Goal: Task Accomplishment & Management: Manage account settings

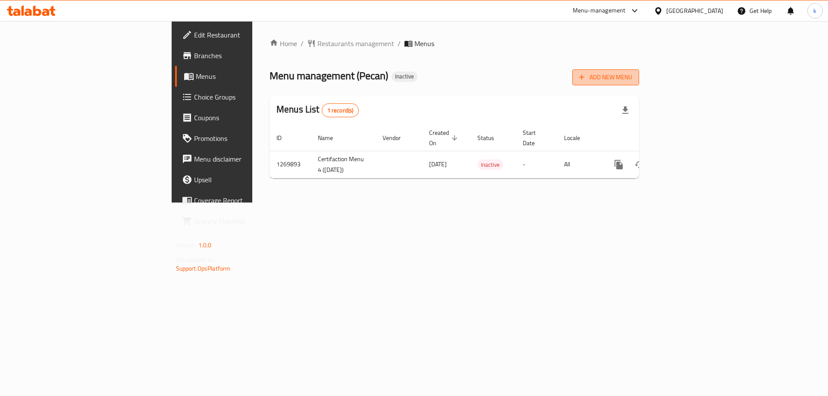
click at [632, 78] on span "Add New Menu" at bounding box center [605, 77] width 53 height 11
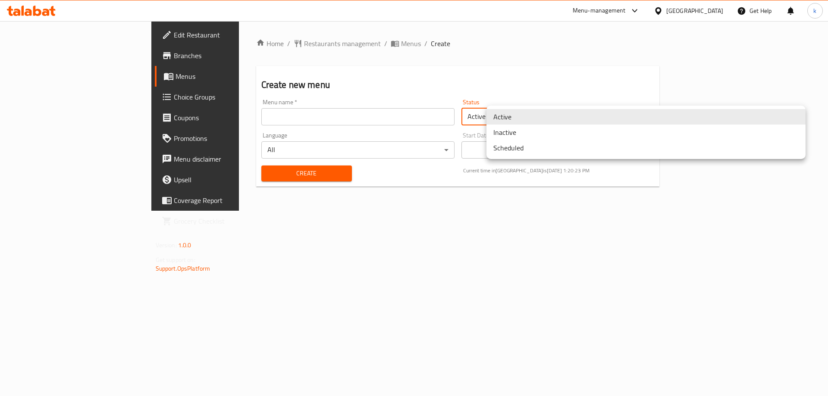
click at [657, 122] on body "​ Menu-management [GEOGRAPHIC_DATA] Get Help k Edit Restaurant Branches Menus C…" at bounding box center [414, 208] width 828 height 375
click at [537, 137] on li "Inactive" at bounding box center [646, 133] width 319 height 16
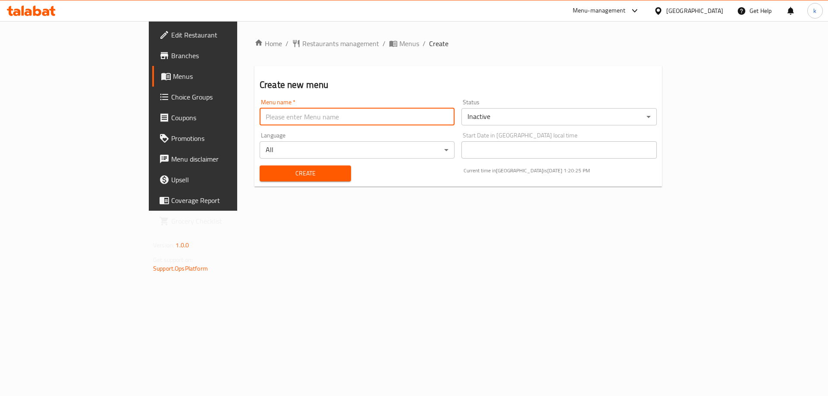
click at [349, 112] on input "text" at bounding box center [357, 116] width 195 height 17
type input "[DATE]"
click at [291, 171] on span "Create" at bounding box center [306, 173] width 78 height 11
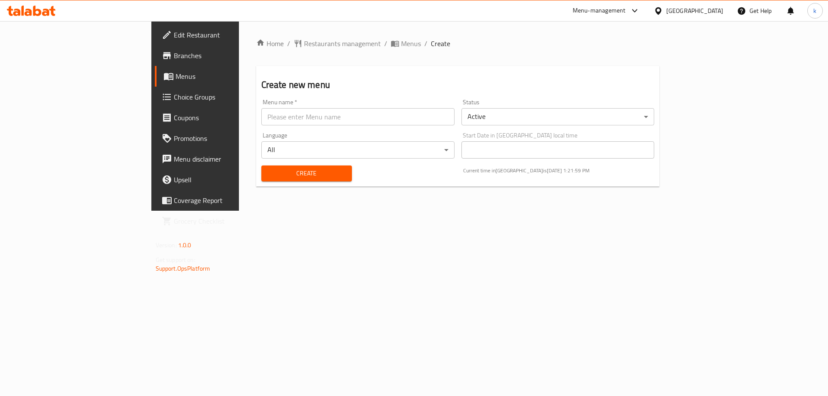
click at [176, 73] on span "Menus" at bounding box center [229, 76] width 107 height 10
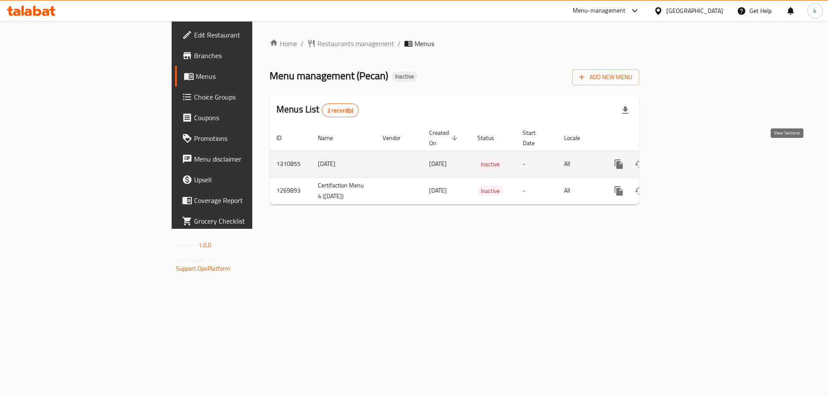
click at [685, 160] on icon "enhanced table" at bounding box center [681, 164] width 8 height 8
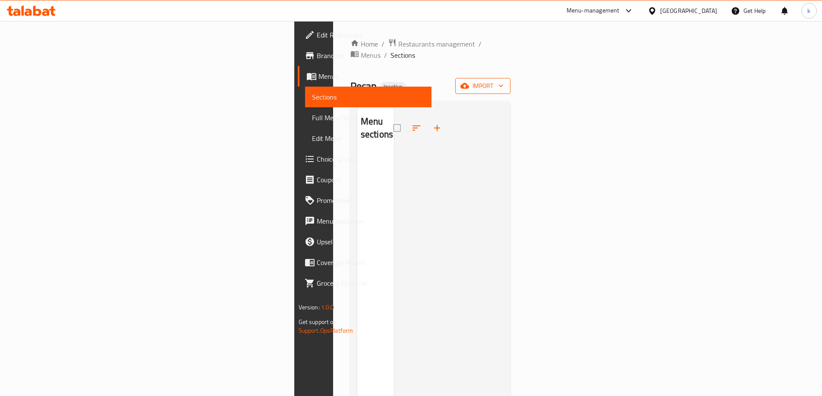
click at [503, 81] on span "import" at bounding box center [482, 86] width 41 height 11
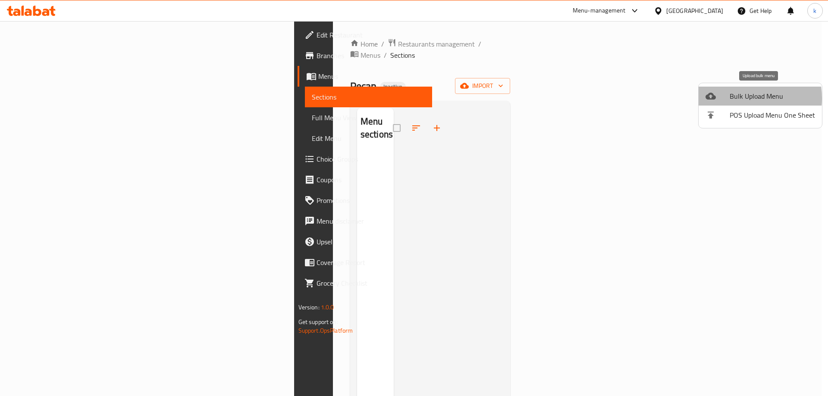
click at [737, 98] on span "Bulk Upload Menu" at bounding box center [772, 96] width 85 height 10
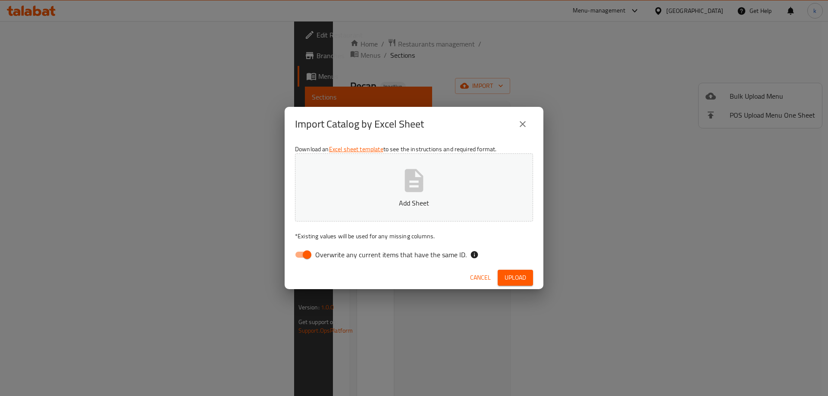
click at [302, 258] on input "Overwrite any current items that have the same ID." at bounding box center [307, 255] width 49 height 16
checkbox input "false"
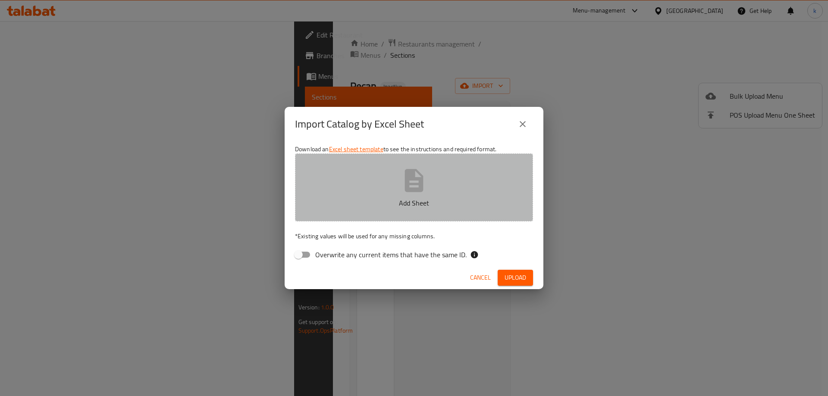
click at [418, 190] on icon "button" at bounding box center [414, 180] width 19 height 23
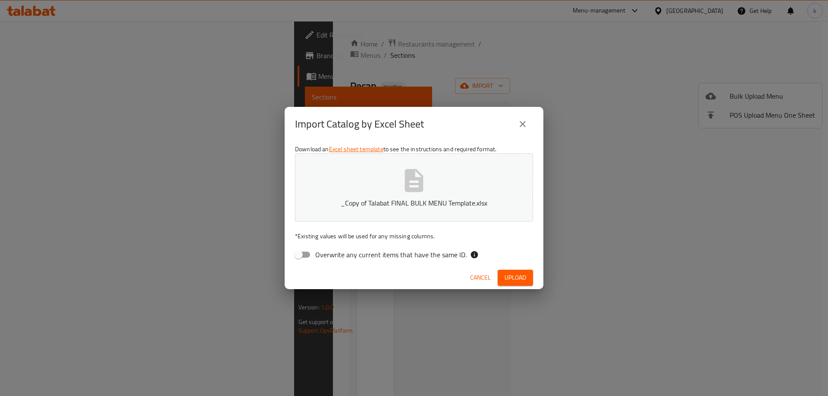
click at [513, 277] on span "Upload" at bounding box center [516, 278] width 22 height 11
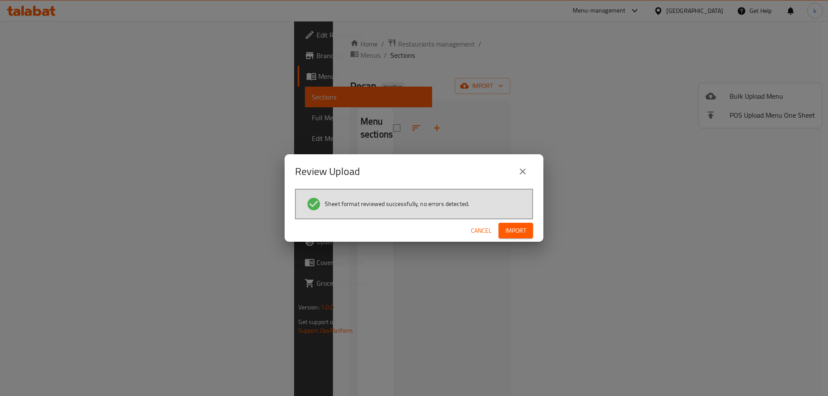
click at [515, 235] on span "Import" at bounding box center [516, 231] width 21 height 11
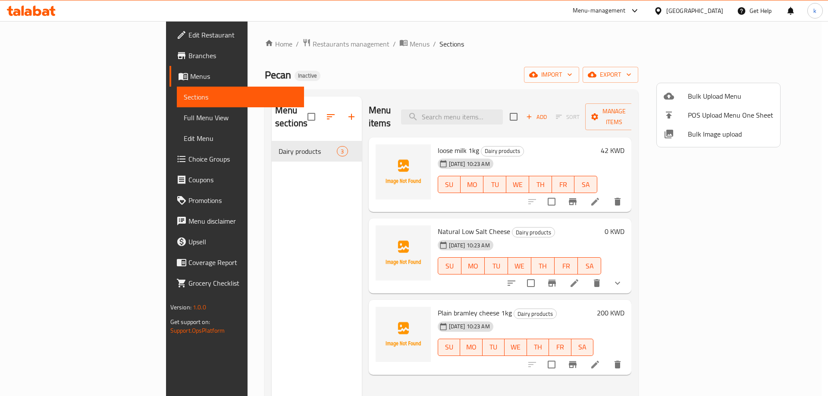
click at [601, 71] on div at bounding box center [414, 198] width 828 height 396
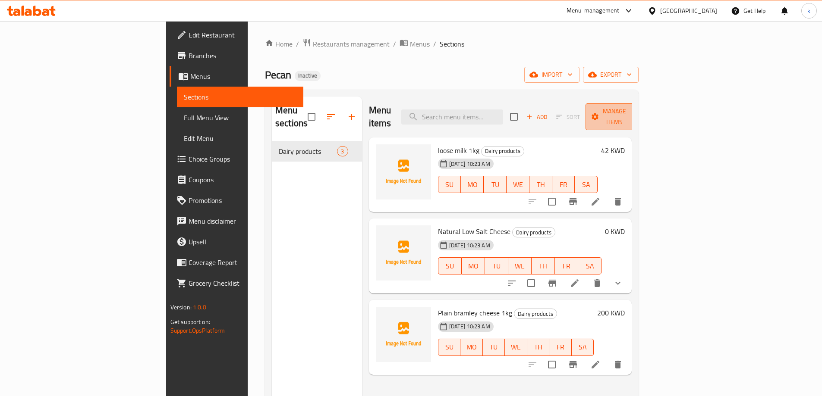
click at [636, 115] on span "Manage items" at bounding box center [614, 117] width 44 height 22
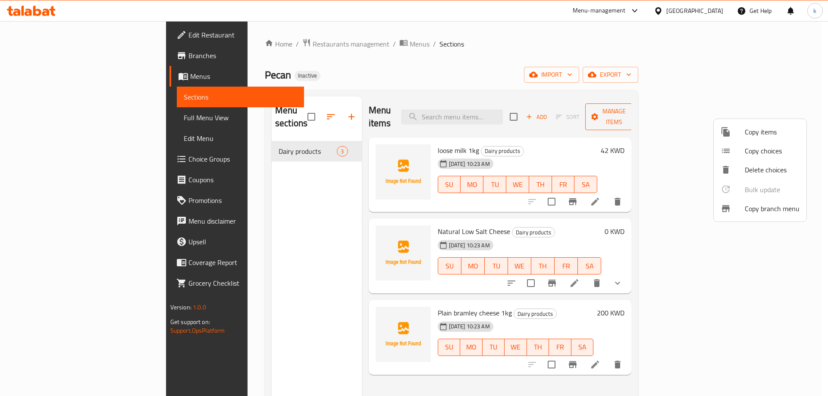
click at [739, 115] on div at bounding box center [414, 198] width 828 height 396
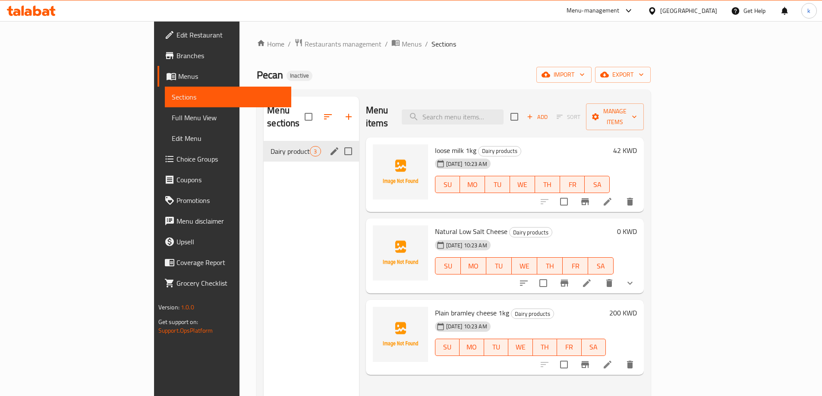
click at [339, 142] on input "Menu sections" at bounding box center [348, 151] width 18 height 18
checkbox input "true"
click at [339, 142] on input "Menu sections" at bounding box center [348, 151] width 18 height 18
checkbox input "false"
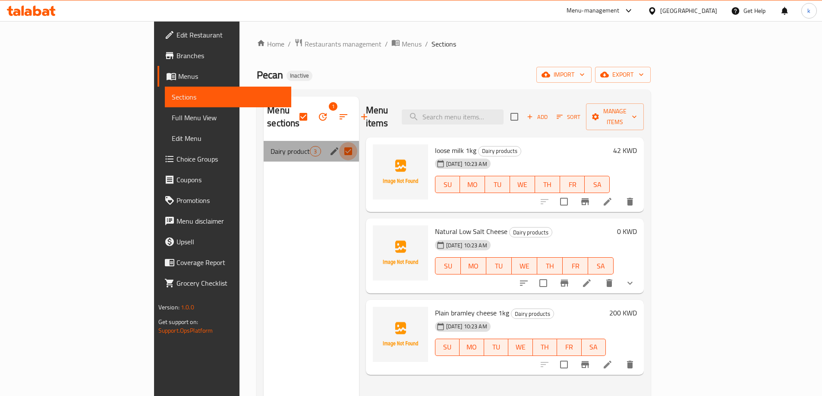
checkbox input "false"
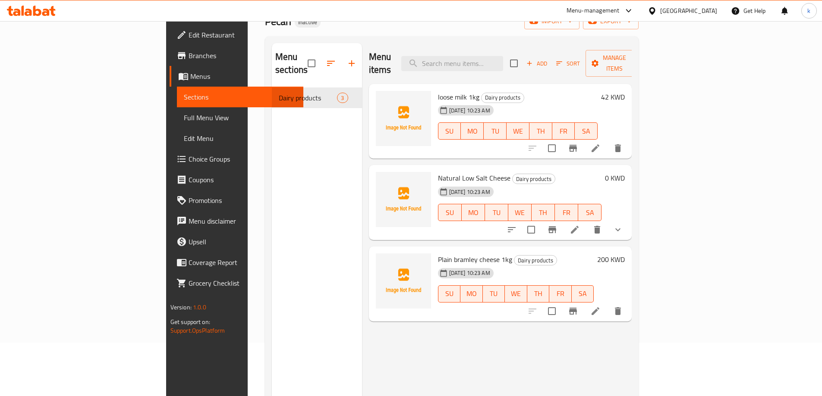
scroll to position [35, 0]
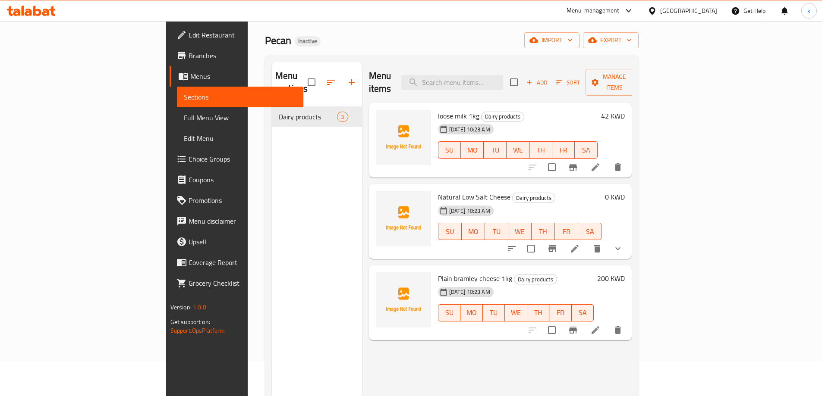
click at [184, 116] on span "Full Menu View" at bounding box center [240, 118] width 113 height 10
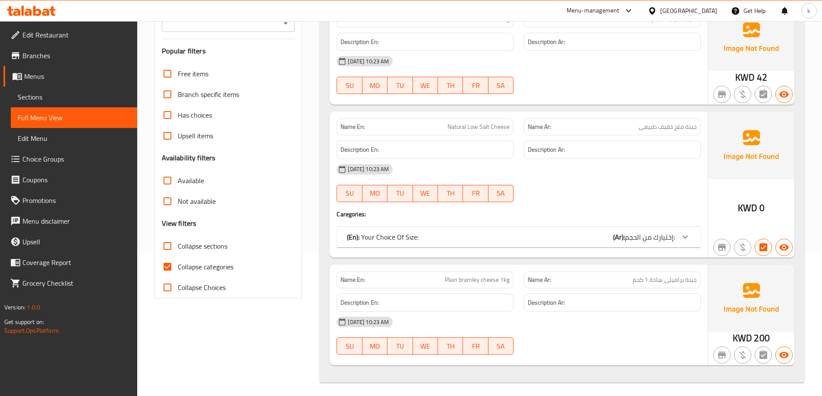
scroll to position [147, 0]
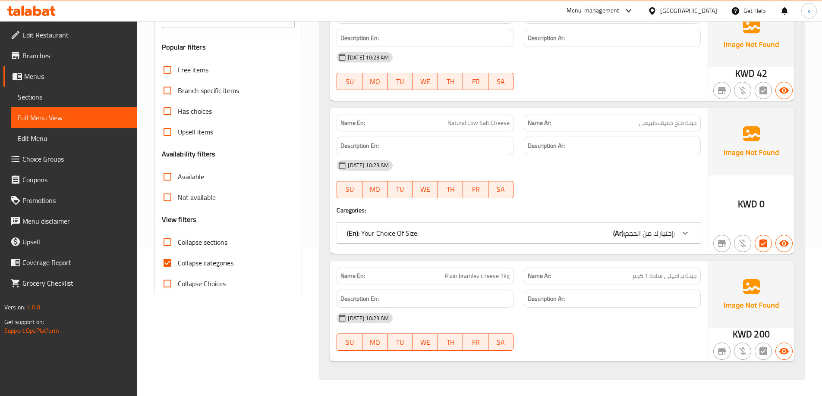
click at [202, 265] on span "Collapse categories" at bounding box center [206, 263] width 56 height 10
click at [178, 265] on input "Collapse categories" at bounding box center [167, 263] width 21 height 21
checkbox input "false"
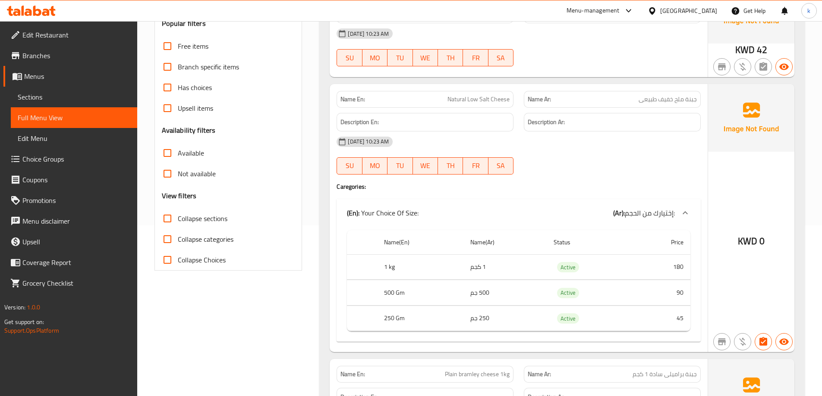
scroll to position [183, 0]
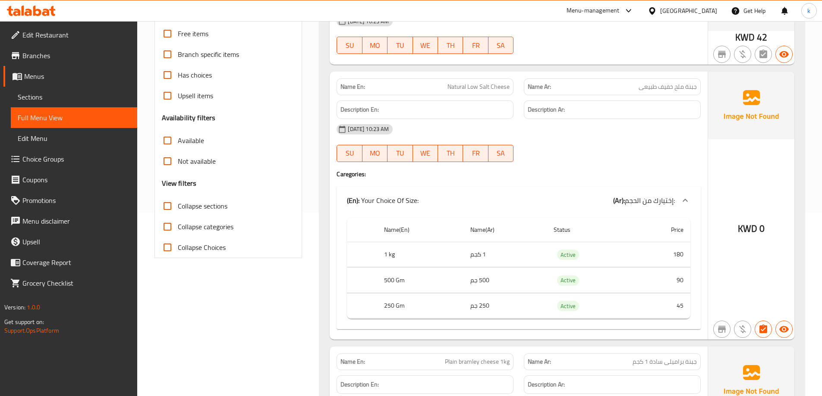
click at [446, 88] on p "Name En: Natural Low Salt Cheese" at bounding box center [424, 86] width 169 height 9
click at [456, 88] on span "Natural Low Salt Cheese" at bounding box center [478, 86] width 62 height 9
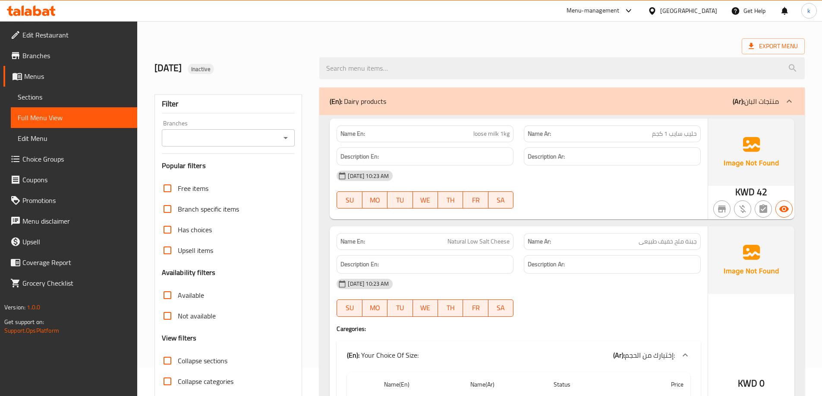
scroll to position [0, 0]
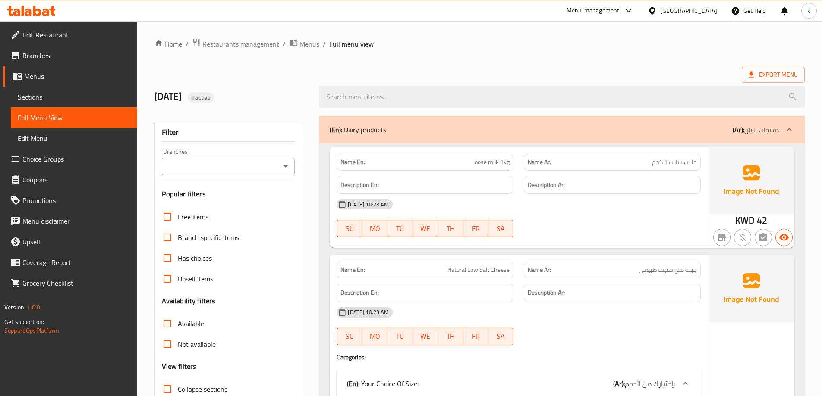
click at [450, 163] on p "Name En: loose milk 1kg" at bounding box center [424, 162] width 169 height 9
copy span "loose milk 1kg"
click at [555, 206] on div "[DATE] 10:23 AM" at bounding box center [518, 204] width 374 height 21
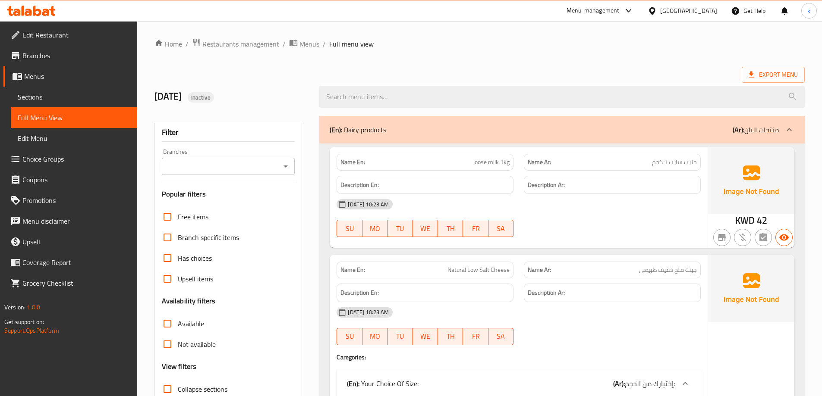
click at [37, 95] on span "Sections" at bounding box center [74, 97] width 113 height 10
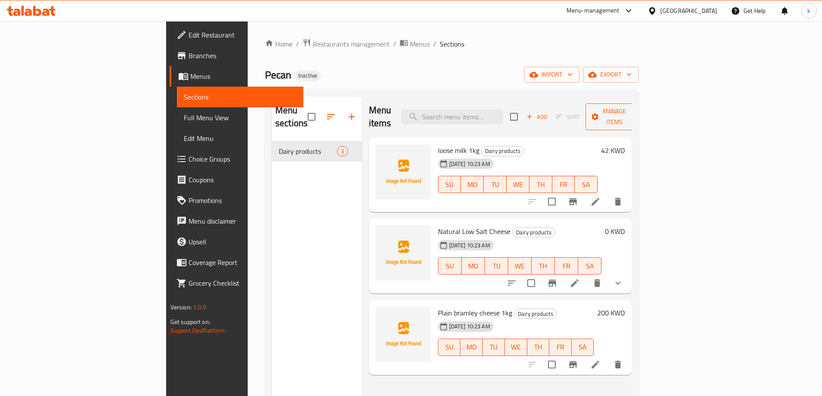
click at [636, 107] on span "Manage items" at bounding box center [614, 117] width 44 height 22
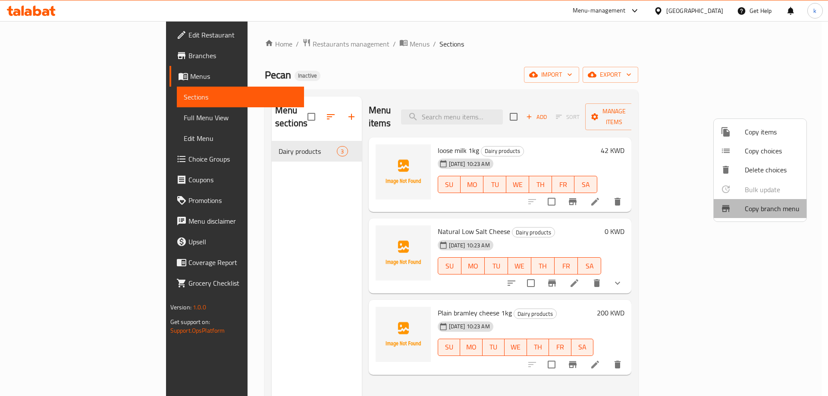
click at [779, 214] on span "Copy branch menu" at bounding box center [772, 209] width 55 height 10
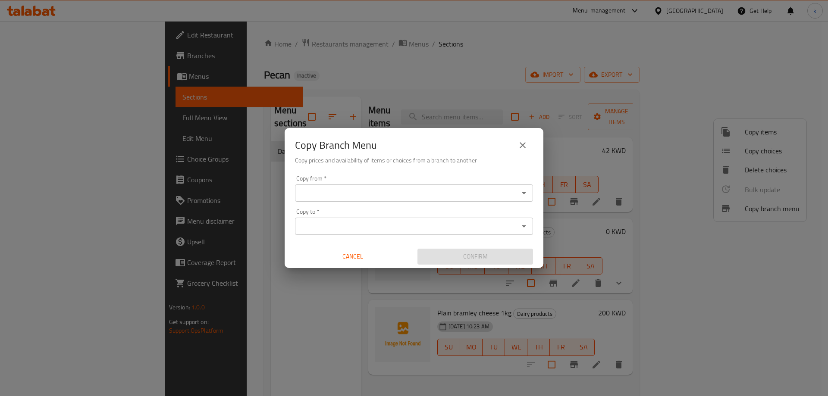
click at [525, 144] on icon "close" at bounding box center [523, 145] width 10 height 10
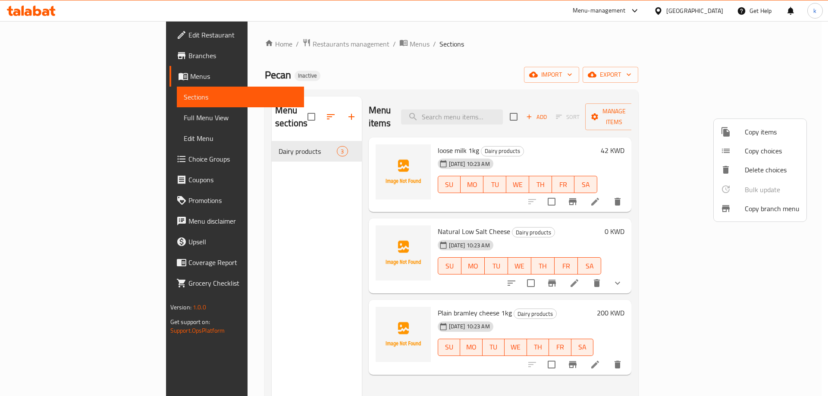
click at [537, 63] on div at bounding box center [414, 198] width 828 height 396
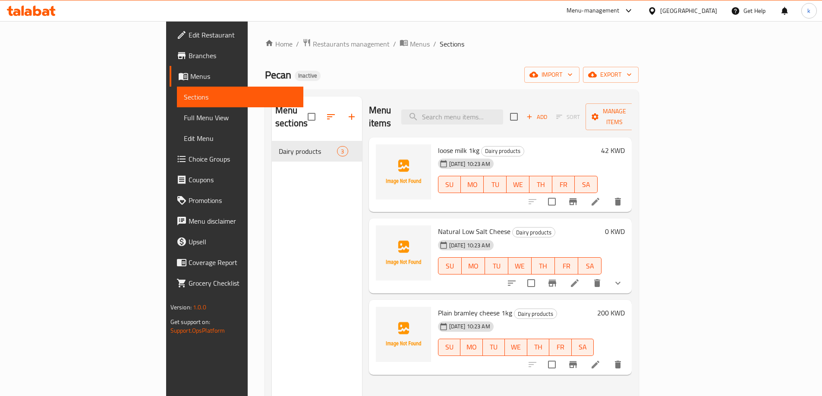
click at [625, 145] on h6 "42 KWD" at bounding box center [613, 151] width 24 height 12
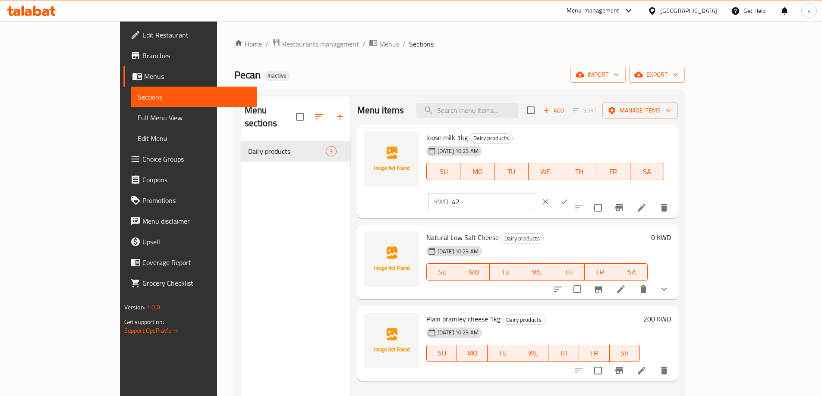
click at [569, 198] on icon "ok" at bounding box center [564, 202] width 9 height 9
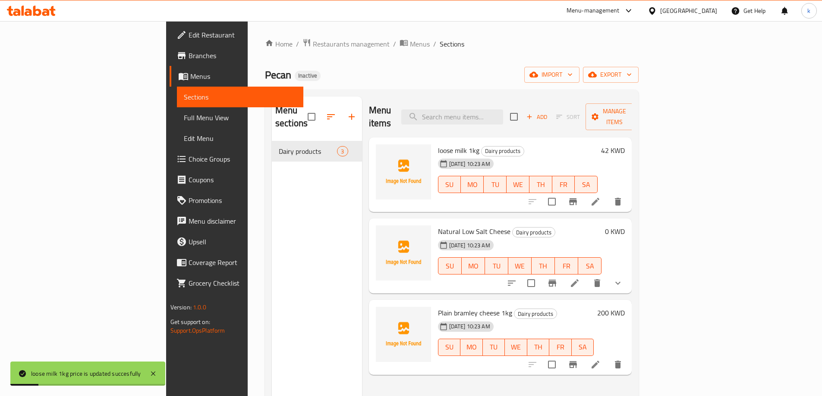
click at [625, 145] on h6 "42 KWD" at bounding box center [613, 151] width 24 height 12
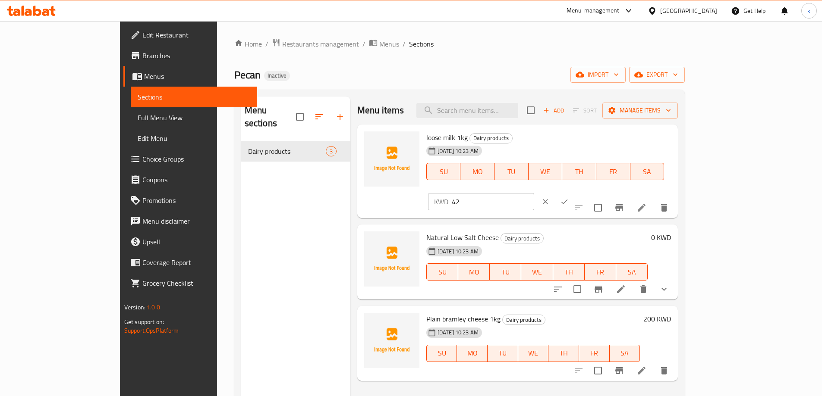
click at [569, 198] on icon "ok" at bounding box center [564, 202] width 9 height 9
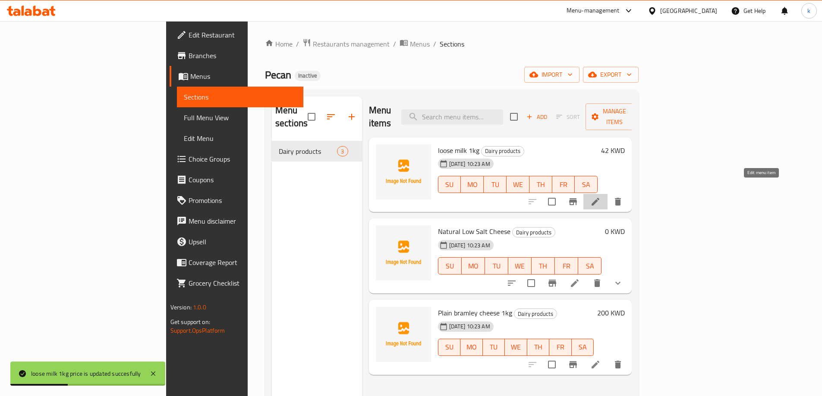
click at [601, 197] on icon at bounding box center [595, 202] width 10 height 10
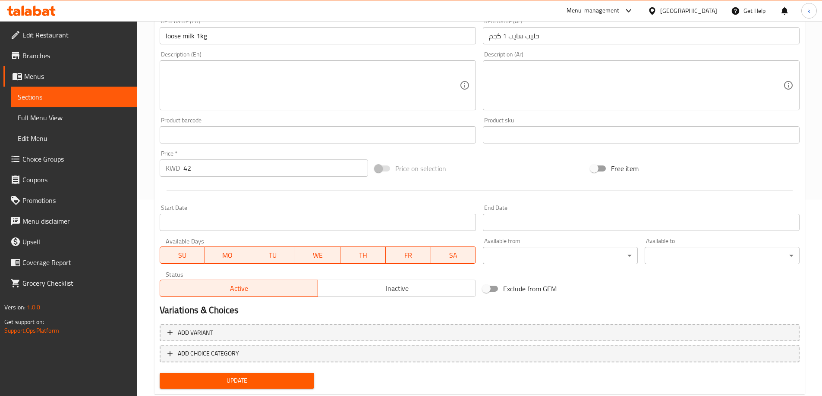
scroll to position [219, 0]
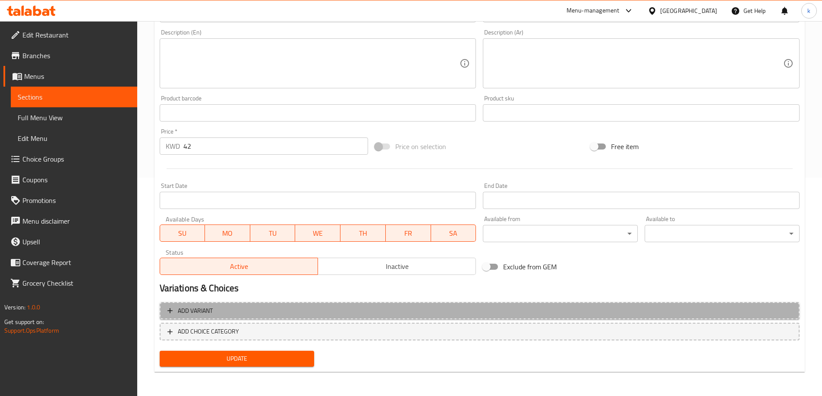
click at [196, 311] on span "Add variant" at bounding box center [195, 311] width 35 height 11
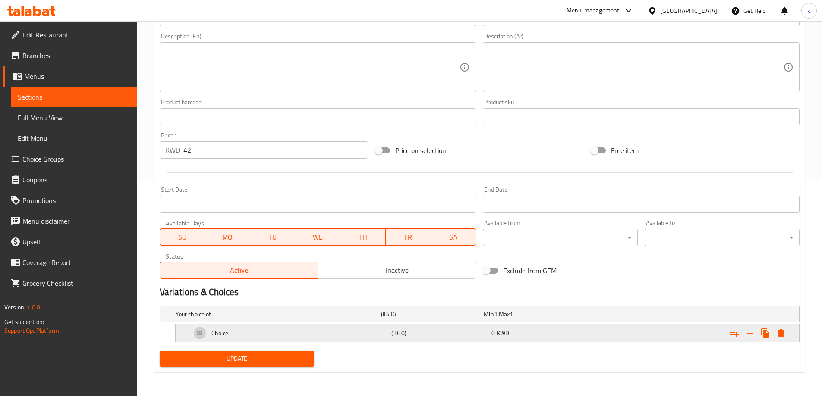
click at [218, 334] on h5 "Choice" at bounding box center [219, 333] width 17 height 9
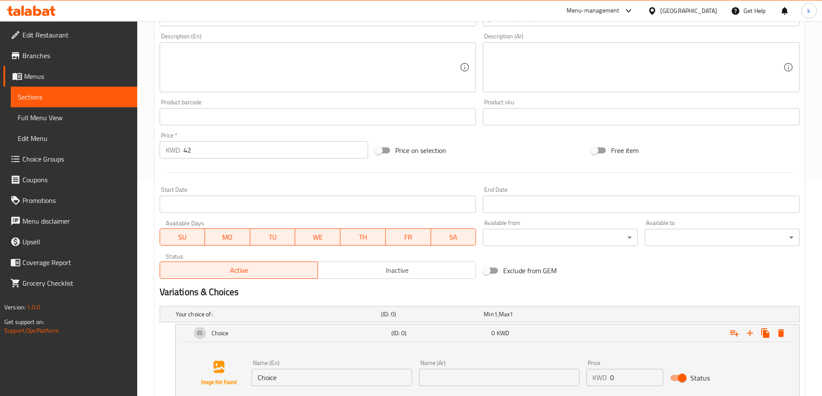
scroll to position [281, 0]
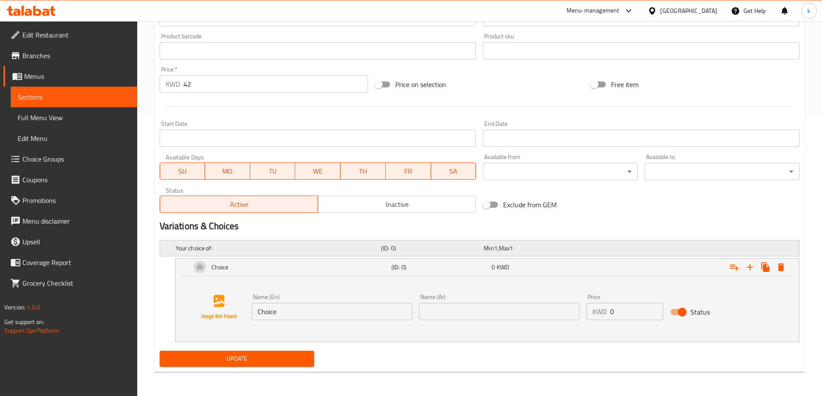
click at [494, 246] on span "1" at bounding box center [495, 248] width 3 height 11
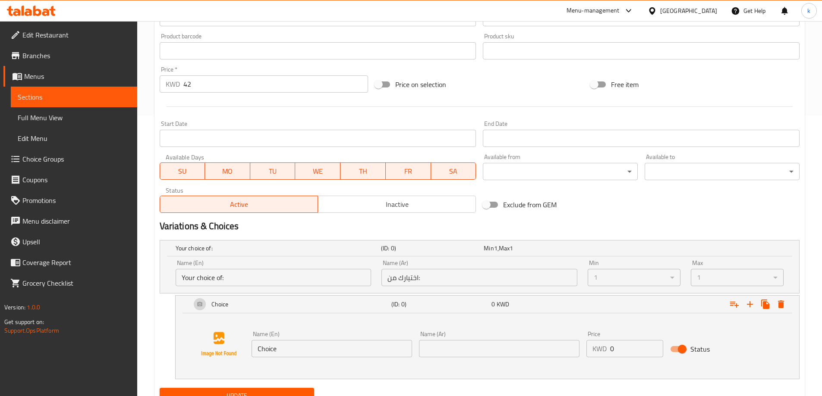
click at [297, 276] on input "Your choice of:" at bounding box center [274, 277] width 196 height 17
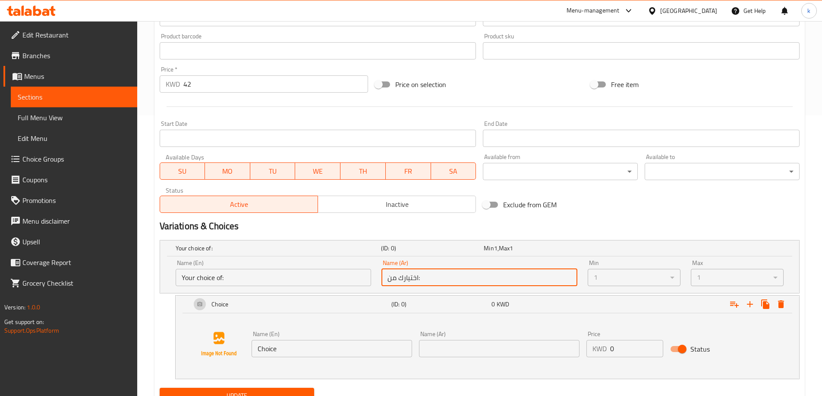
click at [399, 277] on input "اختيارك من:" at bounding box center [479, 277] width 196 height 17
click at [398, 278] on input "اختيارك من:" at bounding box center [479, 277] width 196 height 17
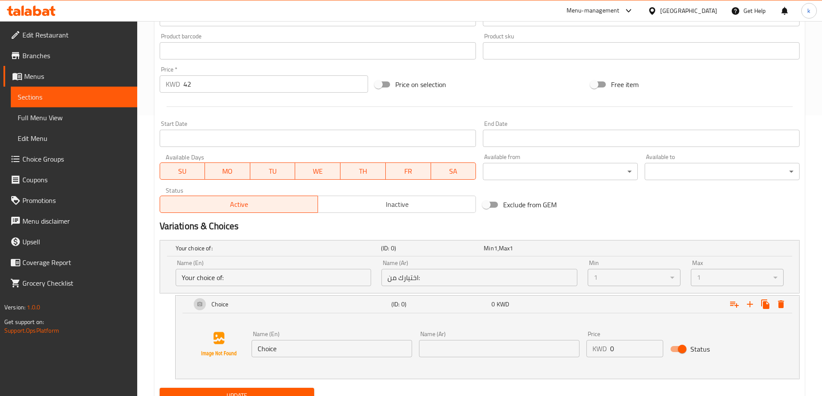
click at [597, 273] on div "1" at bounding box center [634, 277] width 93 height 17
click at [598, 276] on div "1" at bounding box center [634, 277] width 93 height 17
click at [629, 277] on div "1" at bounding box center [634, 277] width 93 height 17
drag, startPoint x: 647, startPoint y: 278, endPoint x: 710, endPoint y: 275, distance: 63.1
click at [662, 277] on div "1" at bounding box center [634, 277] width 93 height 17
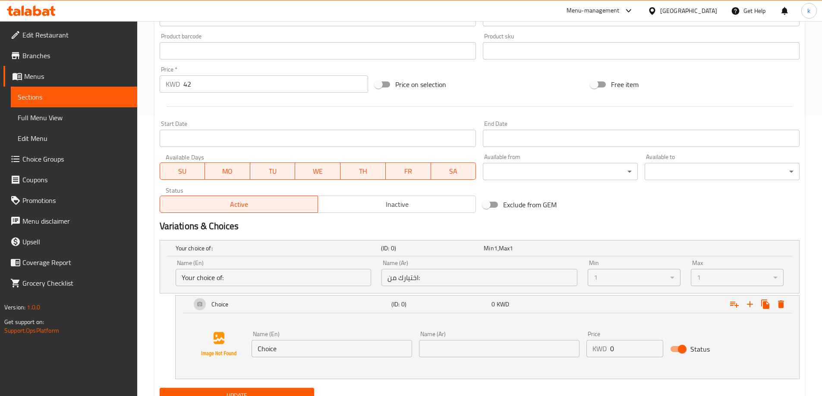
drag, startPoint x: 714, startPoint y: 276, endPoint x: 731, endPoint y: 277, distance: 17.7
click at [726, 277] on div "1" at bounding box center [737, 277] width 93 height 17
click at [732, 277] on div "1" at bounding box center [737, 277] width 93 height 17
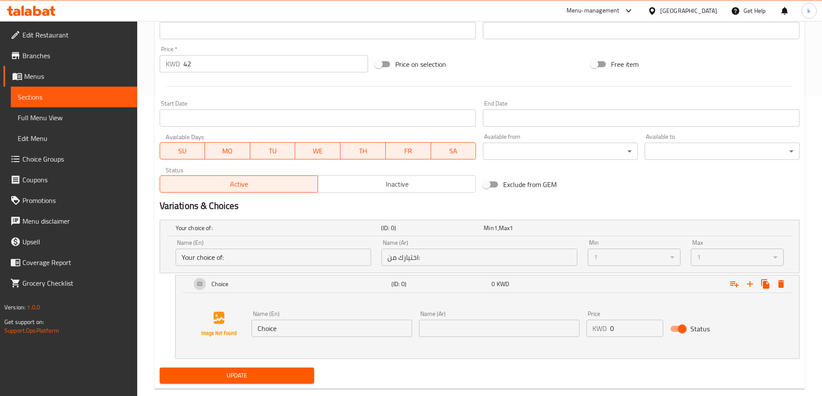
scroll to position [318, 0]
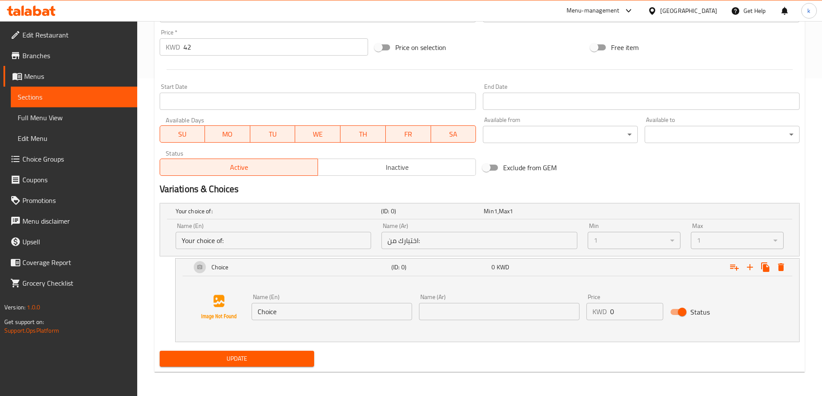
click at [374, 313] on input "Choice" at bounding box center [332, 311] width 160 height 17
type input "Choice1"
click at [286, 360] on span "Update" at bounding box center [237, 359] width 141 height 11
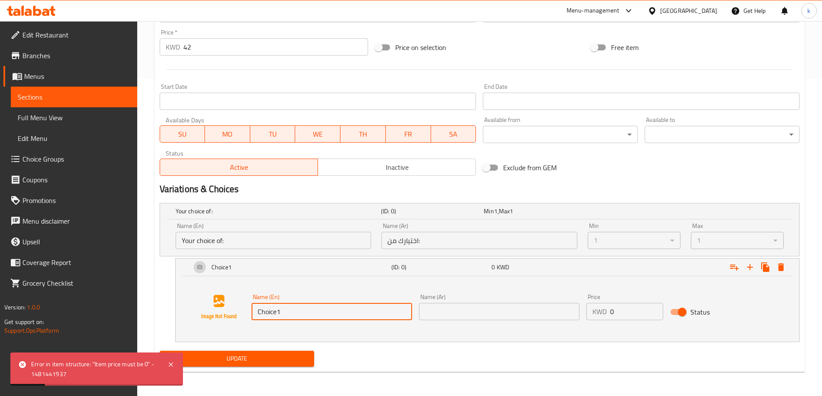
click at [298, 317] on input "Choice1" at bounding box center [332, 311] width 160 height 17
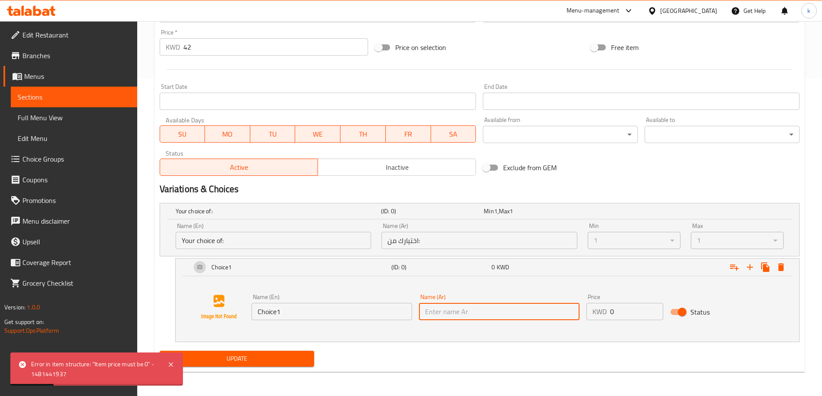
click at [439, 311] on input "text" at bounding box center [499, 311] width 160 height 17
type input "uili"
click at [617, 311] on input "0" at bounding box center [636, 311] width 53 height 17
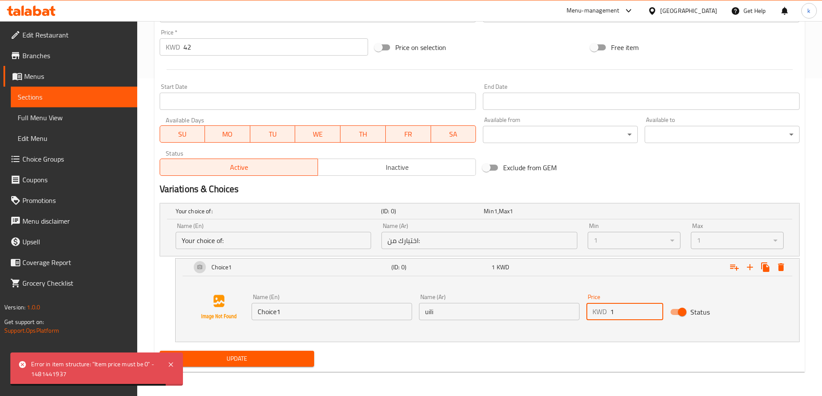
type input "1"
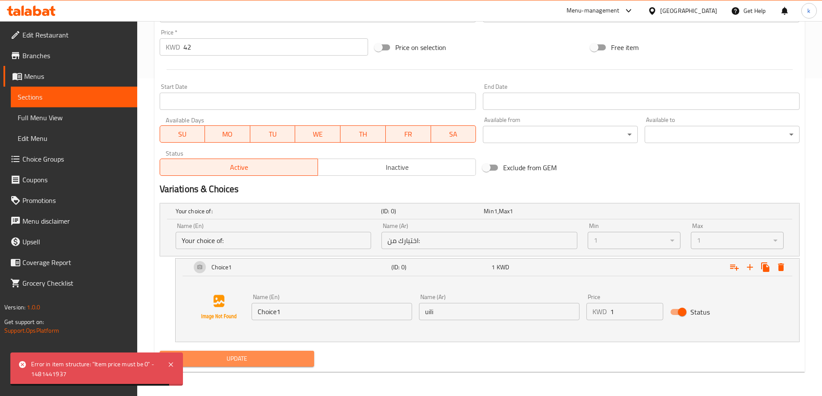
click at [227, 358] on span "Update" at bounding box center [237, 359] width 141 height 11
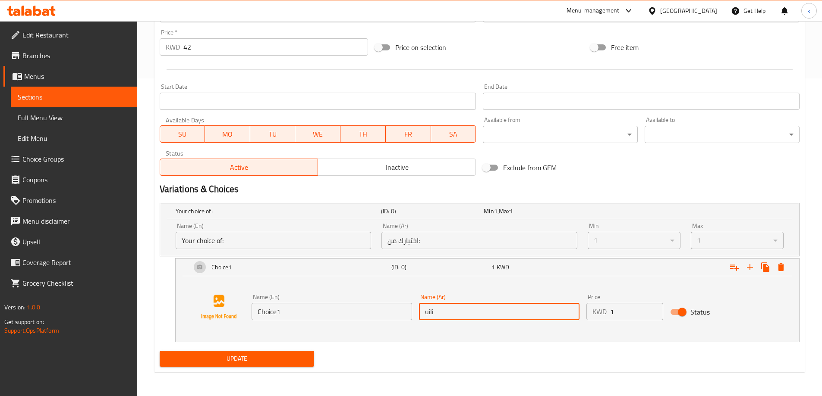
click at [494, 314] on input "uili" at bounding box center [499, 311] width 160 height 17
type input "u"
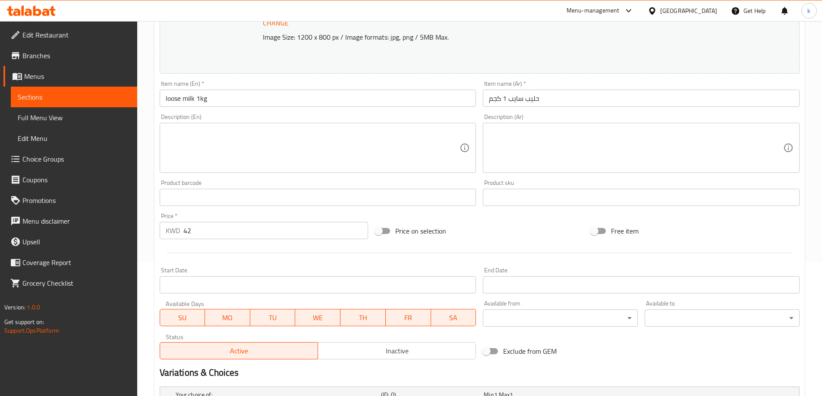
scroll to position [16, 0]
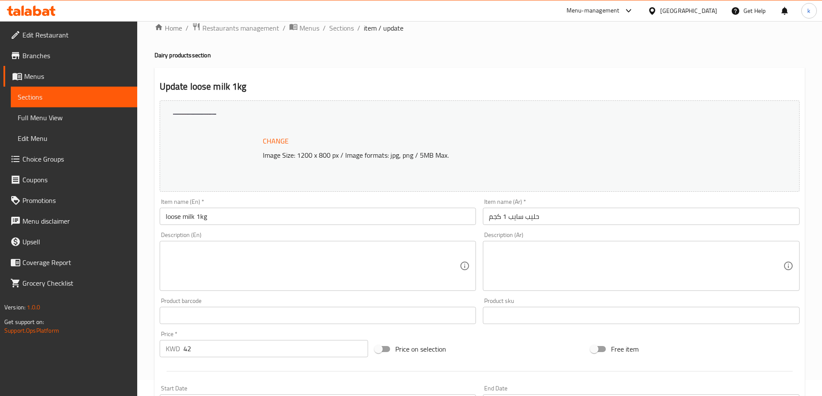
click at [67, 93] on span "Sections" at bounding box center [74, 97] width 113 height 10
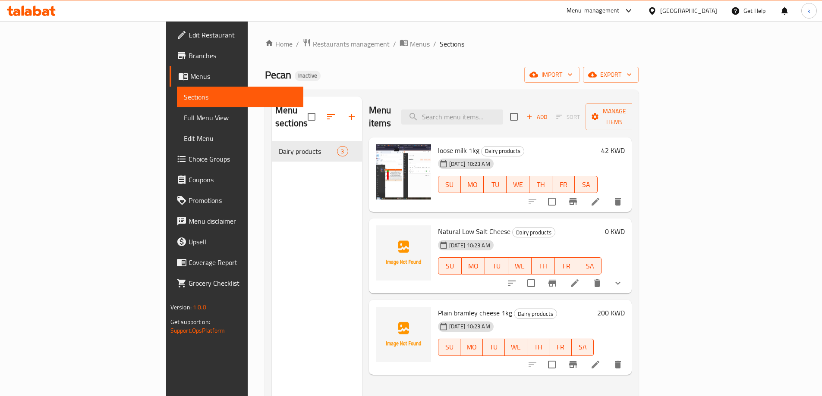
click at [605, 237] on div "10-09-2025 10:23 AM SU MO TU WE TH FR SA" at bounding box center [519, 260] width 171 height 47
click at [580, 278] on icon at bounding box center [574, 283] width 10 height 10
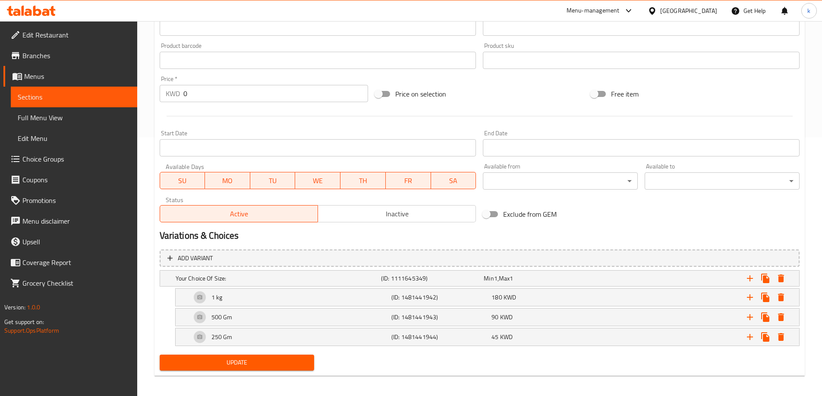
scroll to position [263, 0]
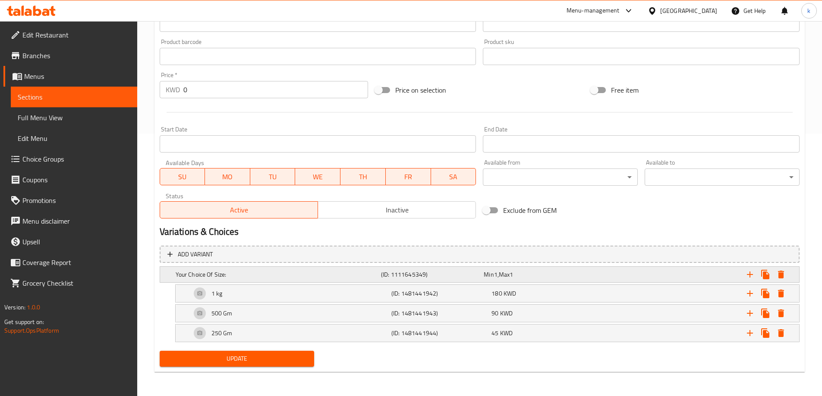
click at [508, 275] on span "Max" at bounding box center [504, 274] width 11 height 11
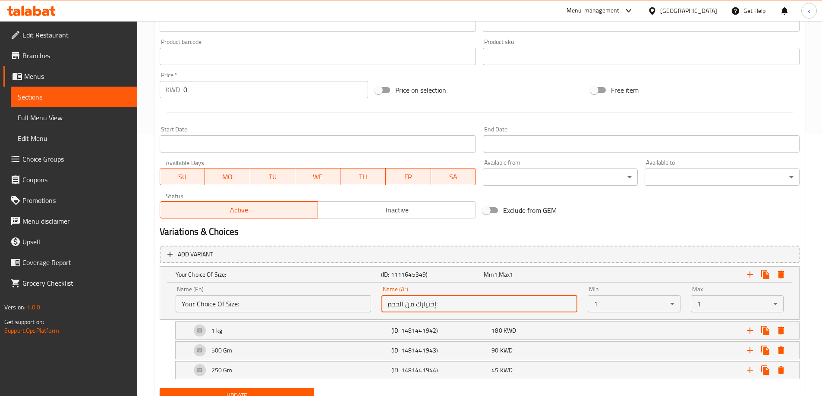
click at [471, 308] on input "إختيارك من الحجم:" at bounding box center [479, 304] width 196 height 17
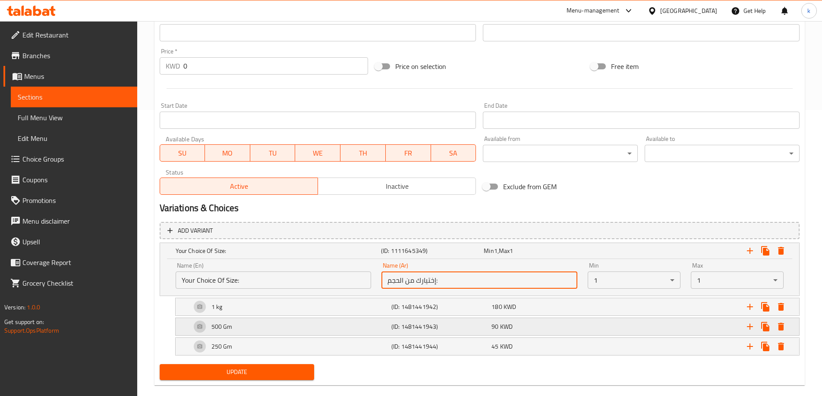
scroll to position [300, 0]
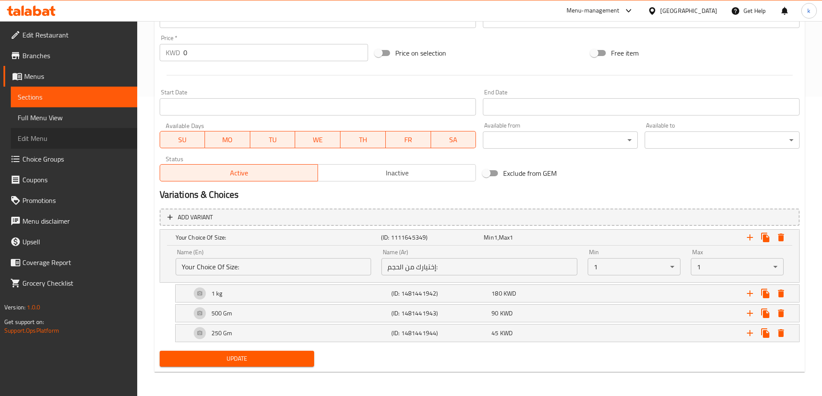
click at [96, 141] on span "Edit Menu" at bounding box center [74, 138] width 113 height 10
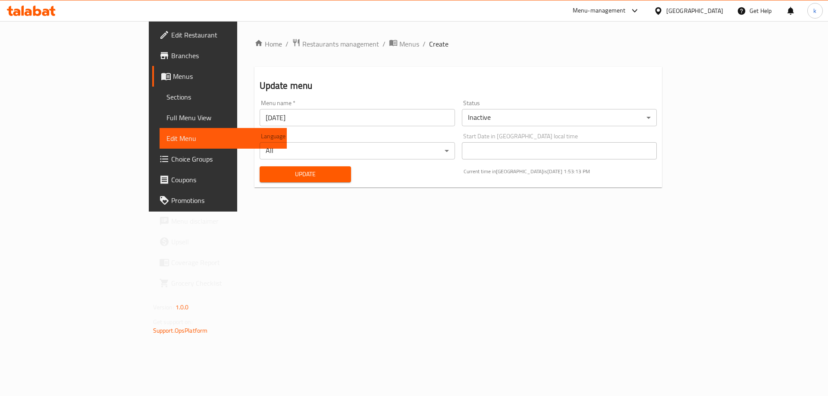
click at [167, 117] on span "Full Menu View" at bounding box center [224, 118] width 114 height 10
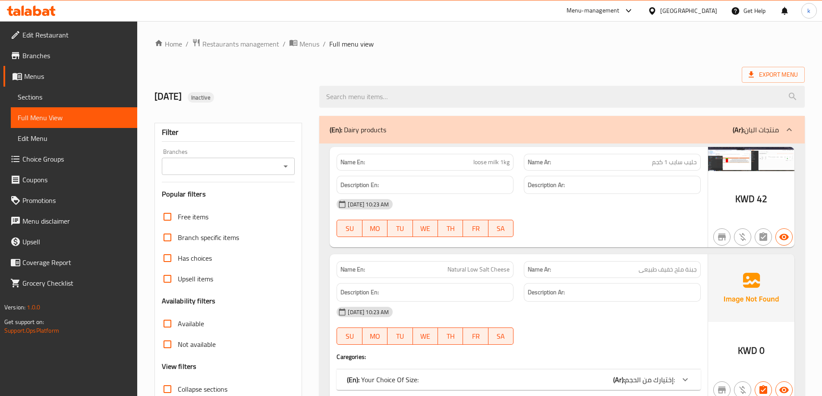
click at [49, 100] on span "Sections" at bounding box center [74, 97] width 113 height 10
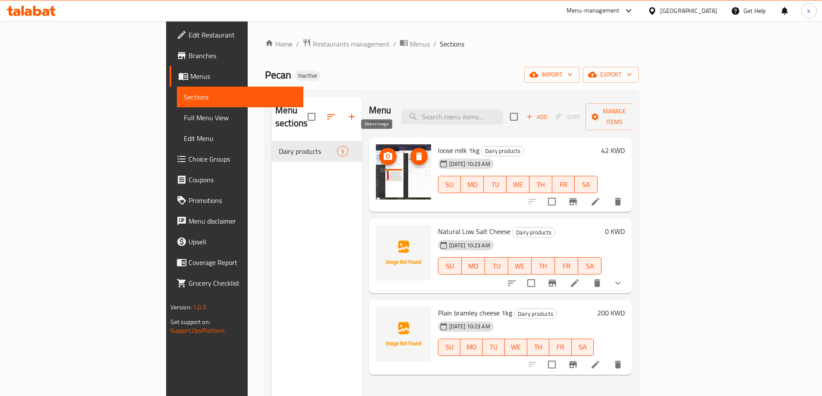
click at [410, 149] on button "delete image" at bounding box center [418, 156] width 17 height 17
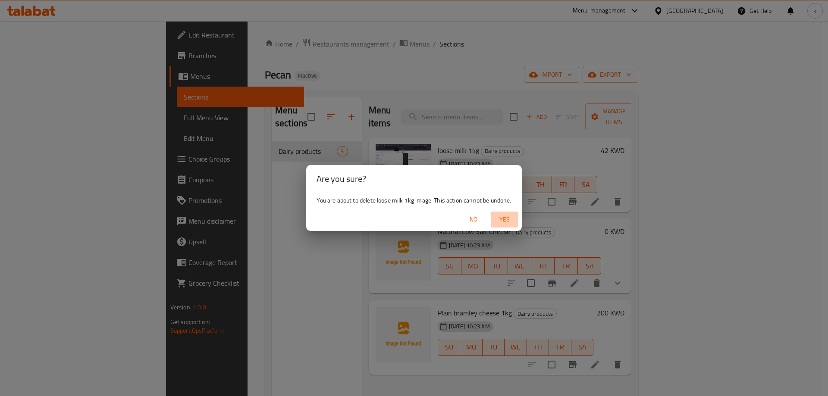
click at [499, 220] on span "Yes" at bounding box center [504, 219] width 21 height 11
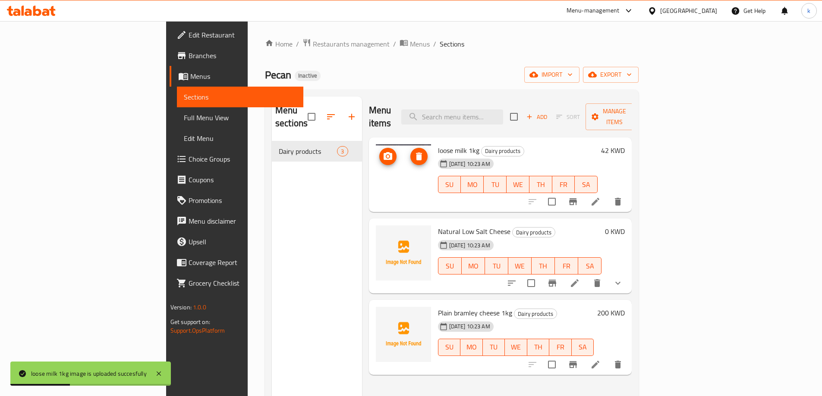
click at [414, 151] on icon "delete image" at bounding box center [419, 156] width 10 height 10
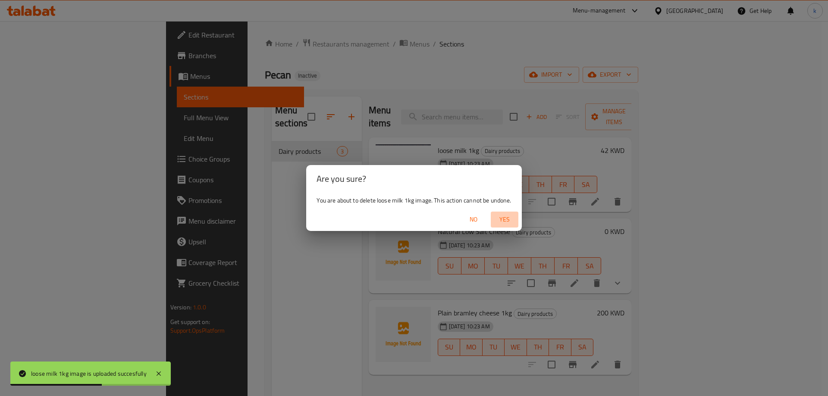
click at [507, 222] on span "Yes" at bounding box center [504, 219] width 21 height 11
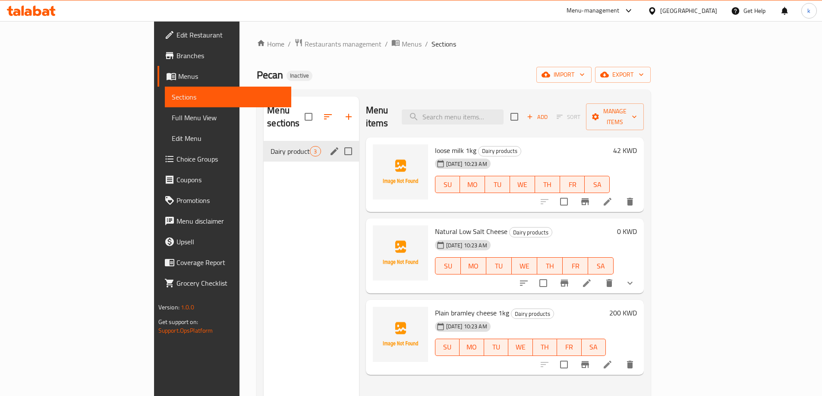
click at [339, 142] on input "Menu sections" at bounding box center [348, 151] width 18 height 18
checkbox input "true"
click at [330, 148] on icon "edit" at bounding box center [334, 152] width 8 height 8
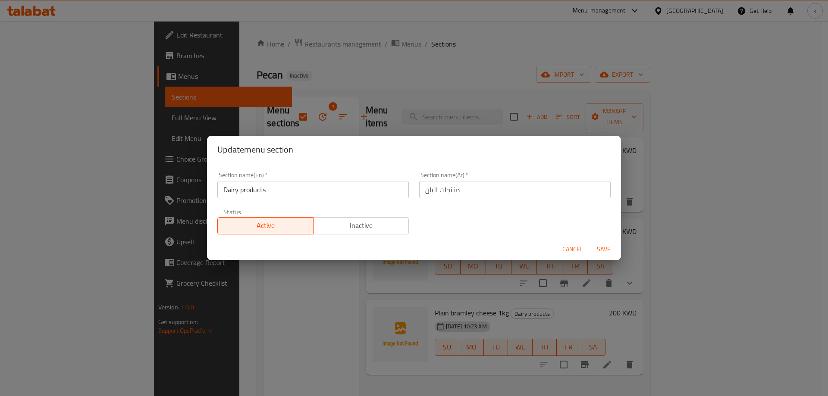
click at [275, 282] on div "Update menu section Section name(En)   * Dairy products Section name(En) * Sect…" at bounding box center [414, 198] width 828 height 396
click at [573, 249] on span "Cancel" at bounding box center [573, 249] width 21 height 11
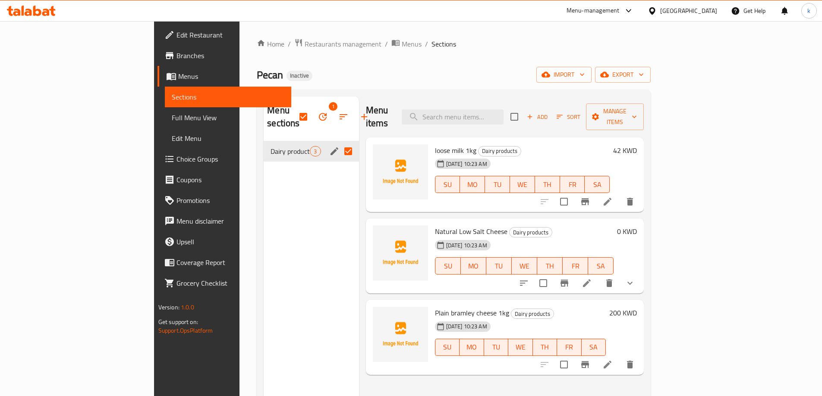
click at [339, 142] on input "Menu sections" at bounding box center [348, 151] width 18 height 18
checkbox input "false"
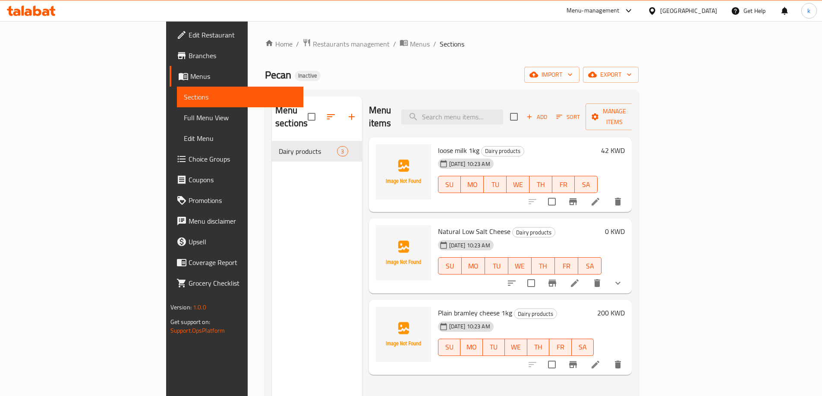
drag, startPoint x: 196, startPoint y: 140, endPoint x: 182, endPoint y: 172, distance: 34.7
click at [272, 172] on div "Menu sections Dairy products 3" at bounding box center [317, 295] width 90 height 396
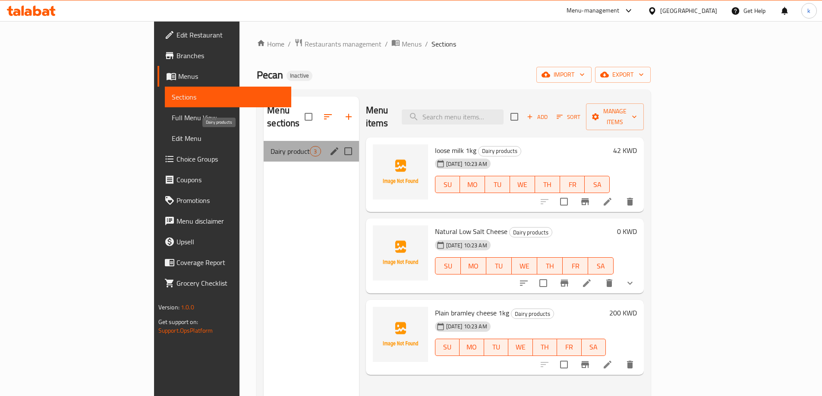
click at [270, 146] on span "Dairy products" at bounding box center [289, 151] width 39 height 10
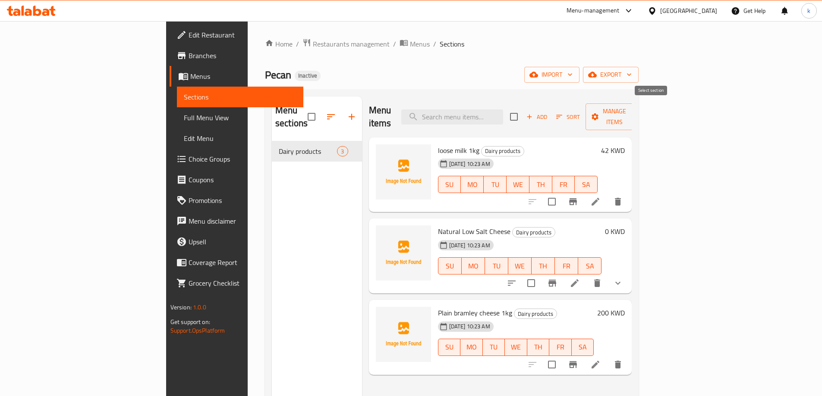
click at [523, 112] on input "checkbox" at bounding box center [514, 117] width 18 height 18
checkbox input "true"
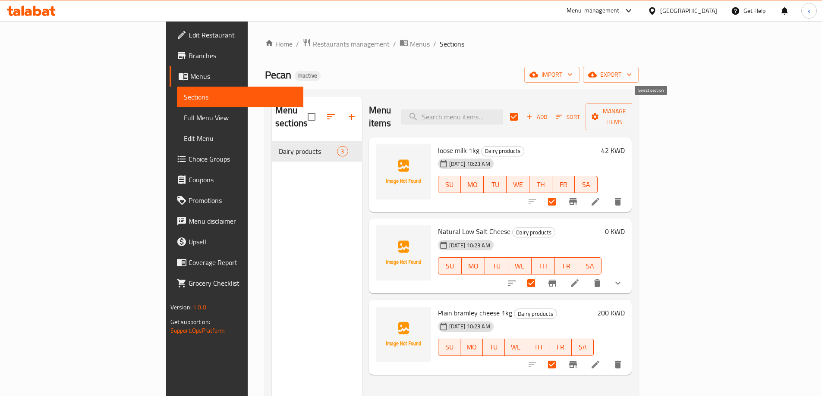
click at [523, 108] on input "checkbox" at bounding box center [514, 117] width 18 height 18
checkbox input "false"
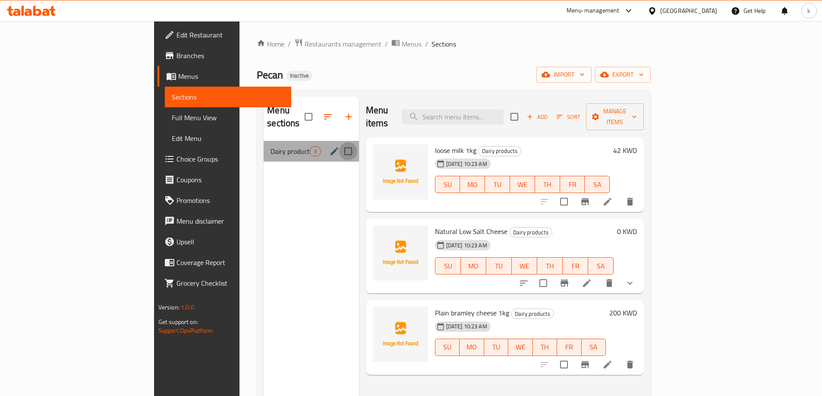
click at [339, 142] on input "Menu sections" at bounding box center [348, 151] width 18 height 18
checkbox input "true"
click at [318, 112] on icon "button" at bounding box center [323, 117] width 10 height 10
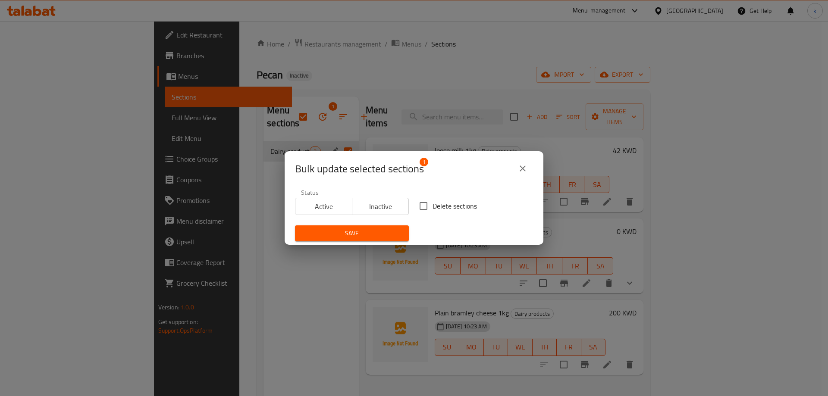
click at [433, 203] on span "Delete sections" at bounding box center [455, 206] width 44 height 10
click at [431, 203] on input "Delete sections" at bounding box center [424, 206] width 18 height 18
checkbox input "true"
click at [525, 171] on icon "close" at bounding box center [523, 169] width 6 height 6
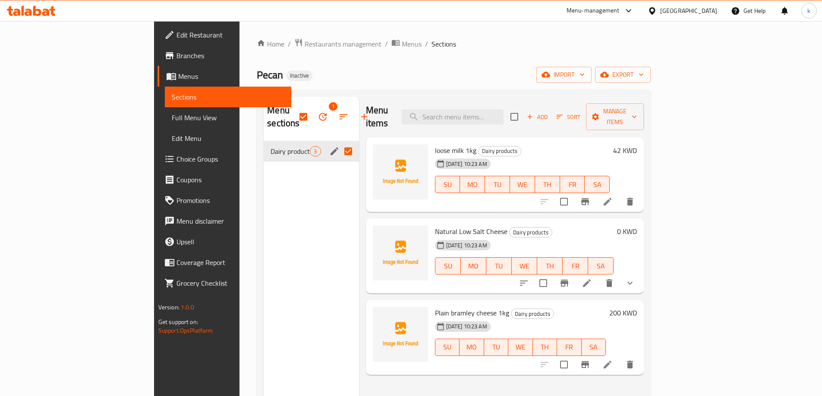
click at [339, 142] on input "Menu sections" at bounding box center [348, 151] width 18 height 18
checkbox input "false"
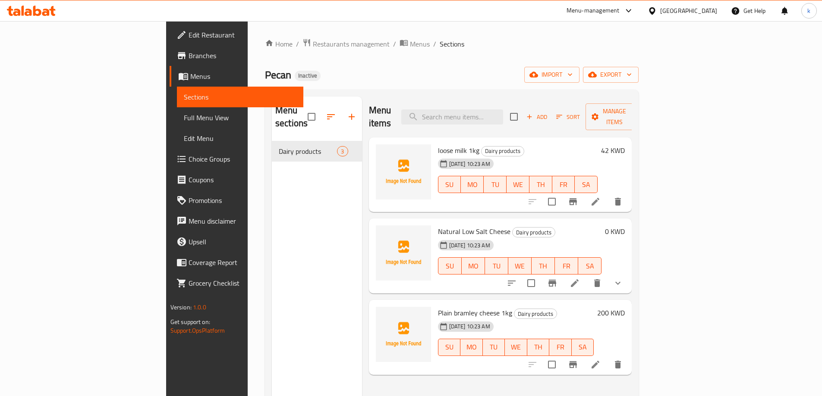
click at [272, 195] on div "Menu sections Dairy products 3" at bounding box center [317, 295] width 90 height 396
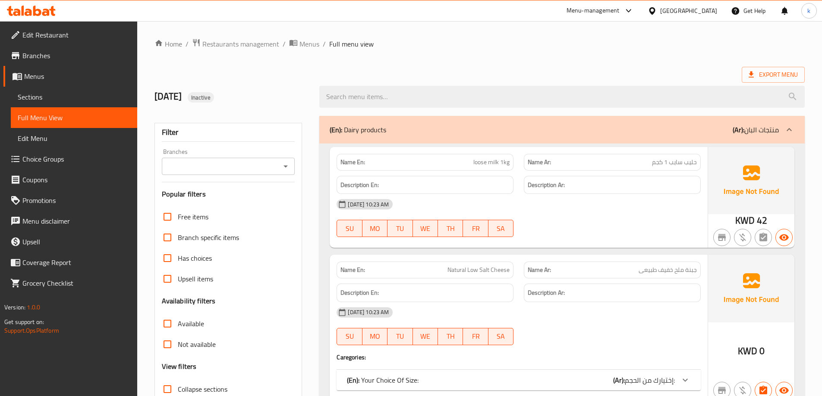
click at [54, 96] on span "Sections" at bounding box center [74, 97] width 113 height 10
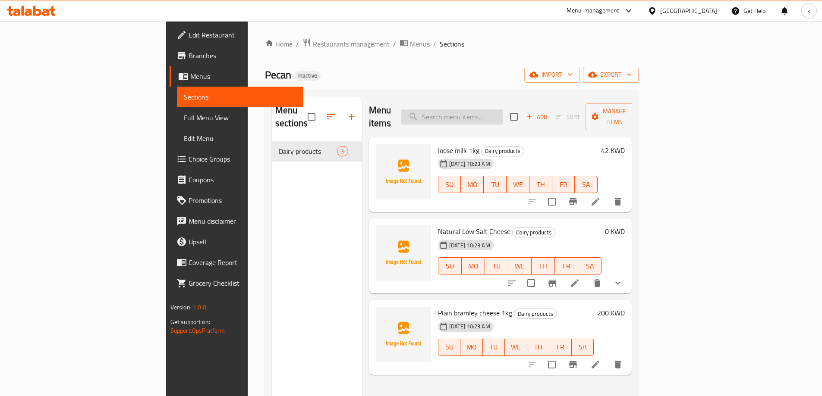
click at [489, 116] on input "search" at bounding box center [452, 117] width 102 height 15
paste input "loose milk 1kg"
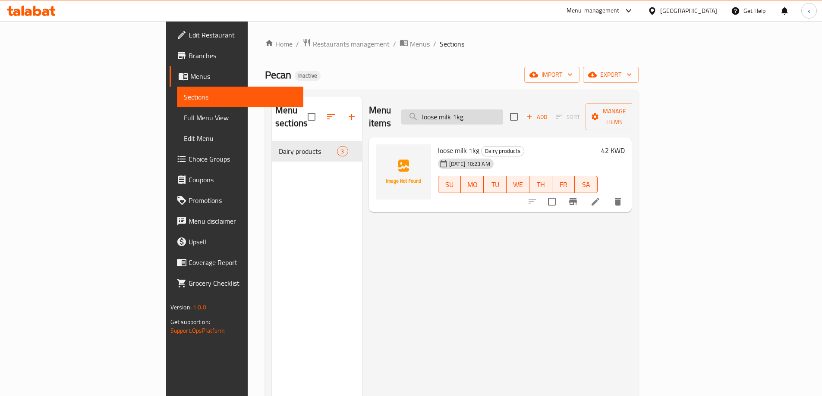
type input "loose milk 1kg"
click at [601, 197] on icon at bounding box center [595, 202] width 10 height 10
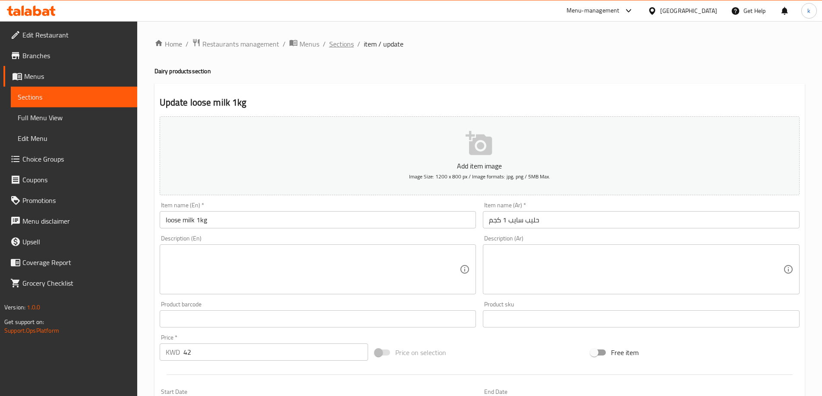
click at [345, 44] on span "Sections" at bounding box center [341, 44] width 25 height 10
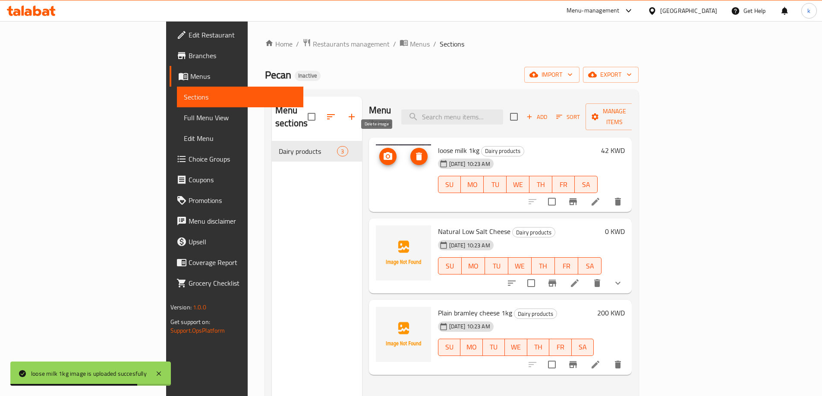
click at [416, 153] on icon "delete image" at bounding box center [419, 157] width 6 height 8
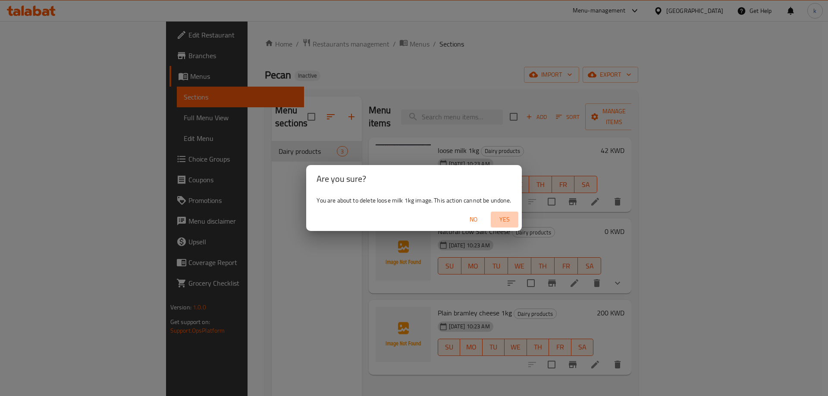
click at [500, 218] on span "Yes" at bounding box center [504, 219] width 21 height 11
